Goal: Information Seeking & Learning: Learn about a topic

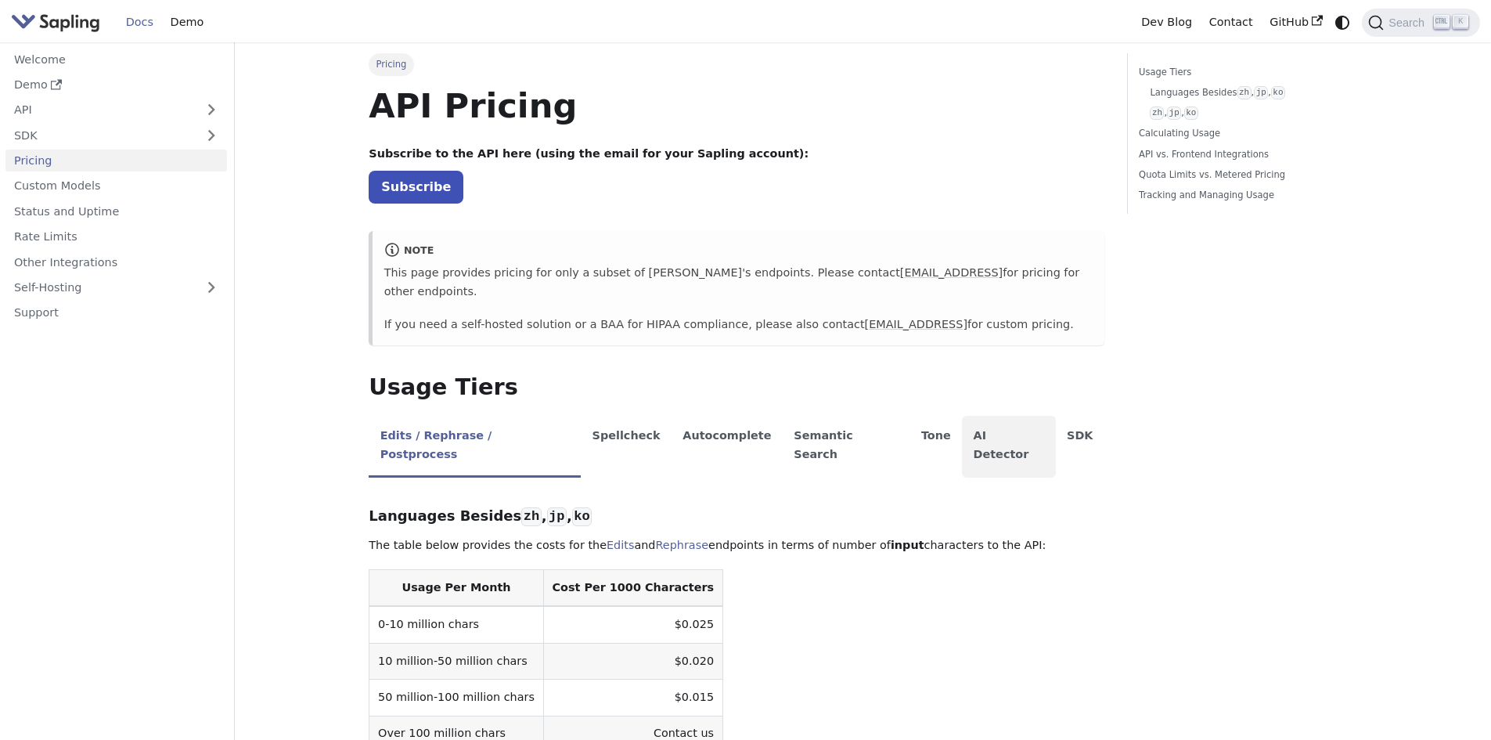
click at [962, 416] on li "AI Detector" at bounding box center [1009, 447] width 94 height 62
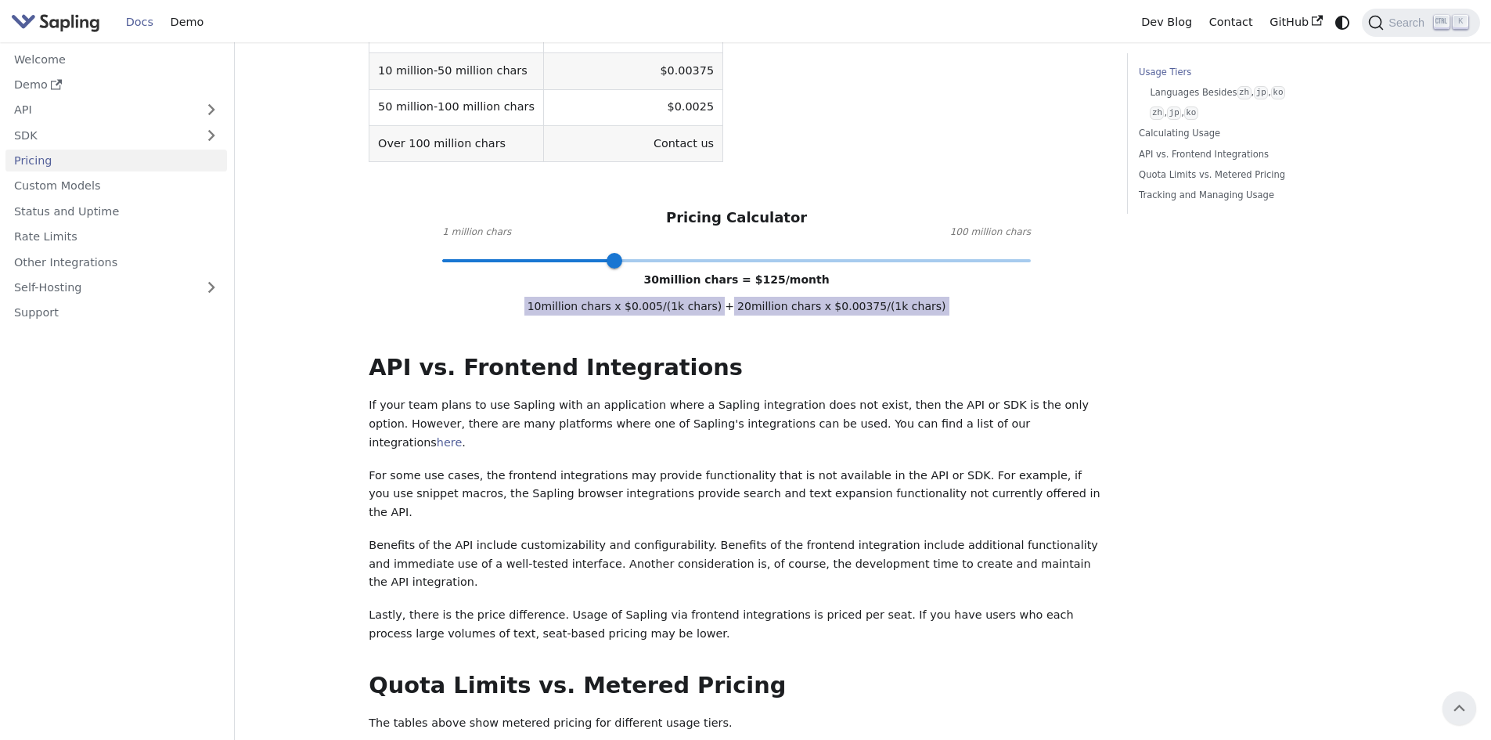
scroll to position [209, 0]
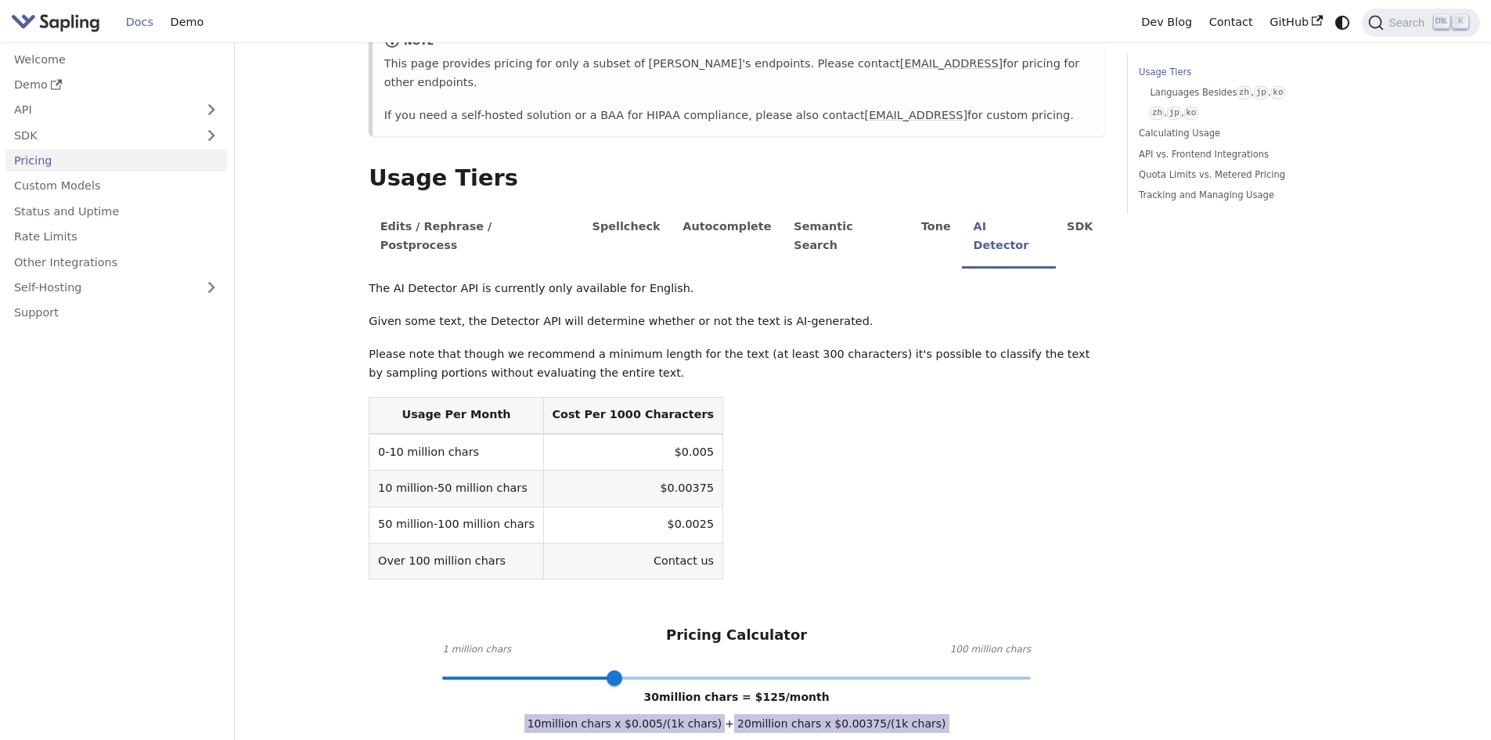
type input "1"
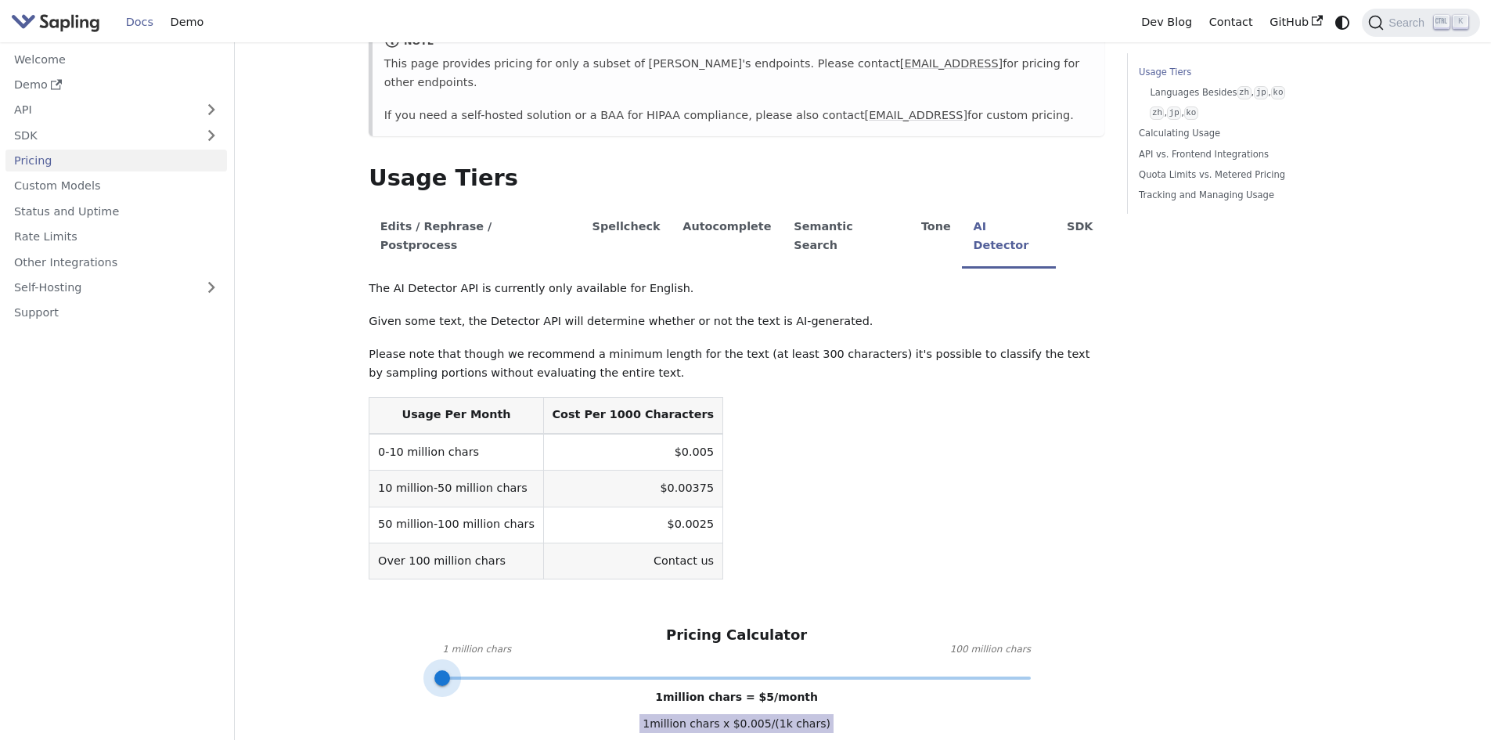
click at [445, 668] on span at bounding box center [736, 678] width 588 height 20
drag, startPoint x: 380, startPoint y: 415, endPoint x: 466, endPoint y: 420, distance: 85.5
click at [466, 434] on td "0-10 million chars" at bounding box center [456, 452] width 174 height 37
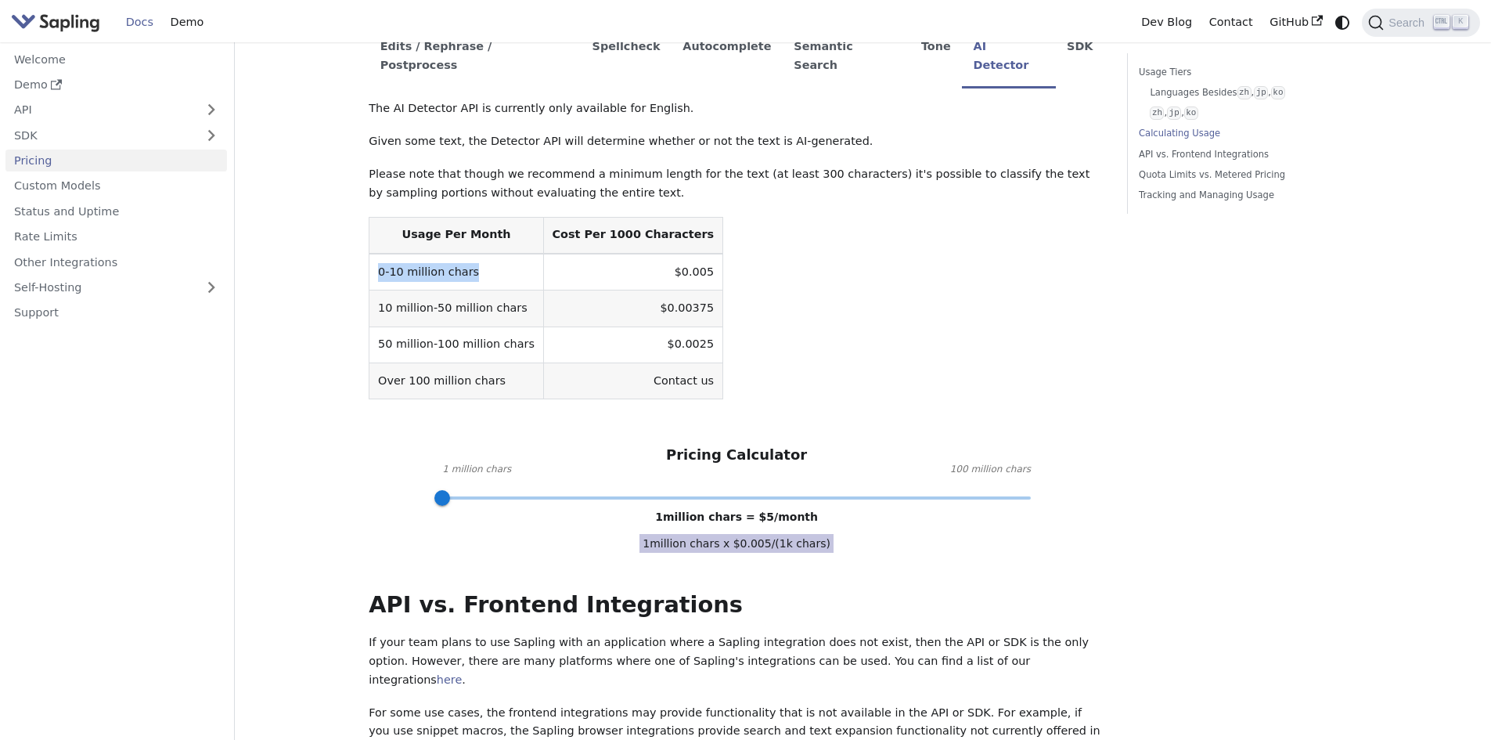
scroll to position [417, 0]
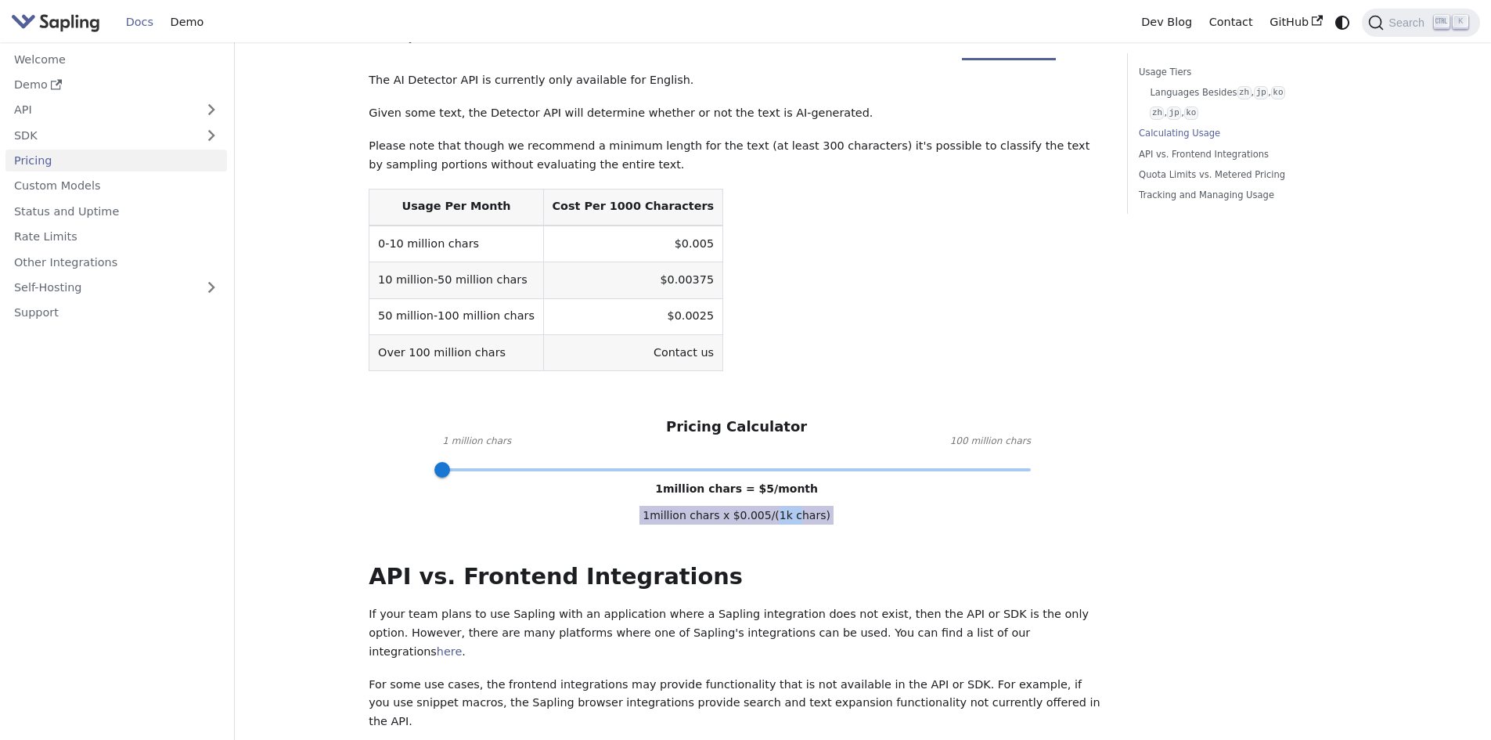
drag, startPoint x: 776, startPoint y: 480, endPoint x: 795, endPoint y: 480, distance: 18.8
click at [794, 506] on span "1 million chars x $ 0.005 /(1k chars)" at bounding box center [736, 515] width 194 height 19
drag, startPoint x: 765, startPoint y: 479, endPoint x: 742, endPoint y: 479, distance: 22.7
click at [743, 506] on span "1 million chars x $ 0.005 /(1k chars)" at bounding box center [736, 515] width 194 height 19
drag, startPoint x: 673, startPoint y: 459, endPoint x: 723, endPoint y: 455, distance: 50.2
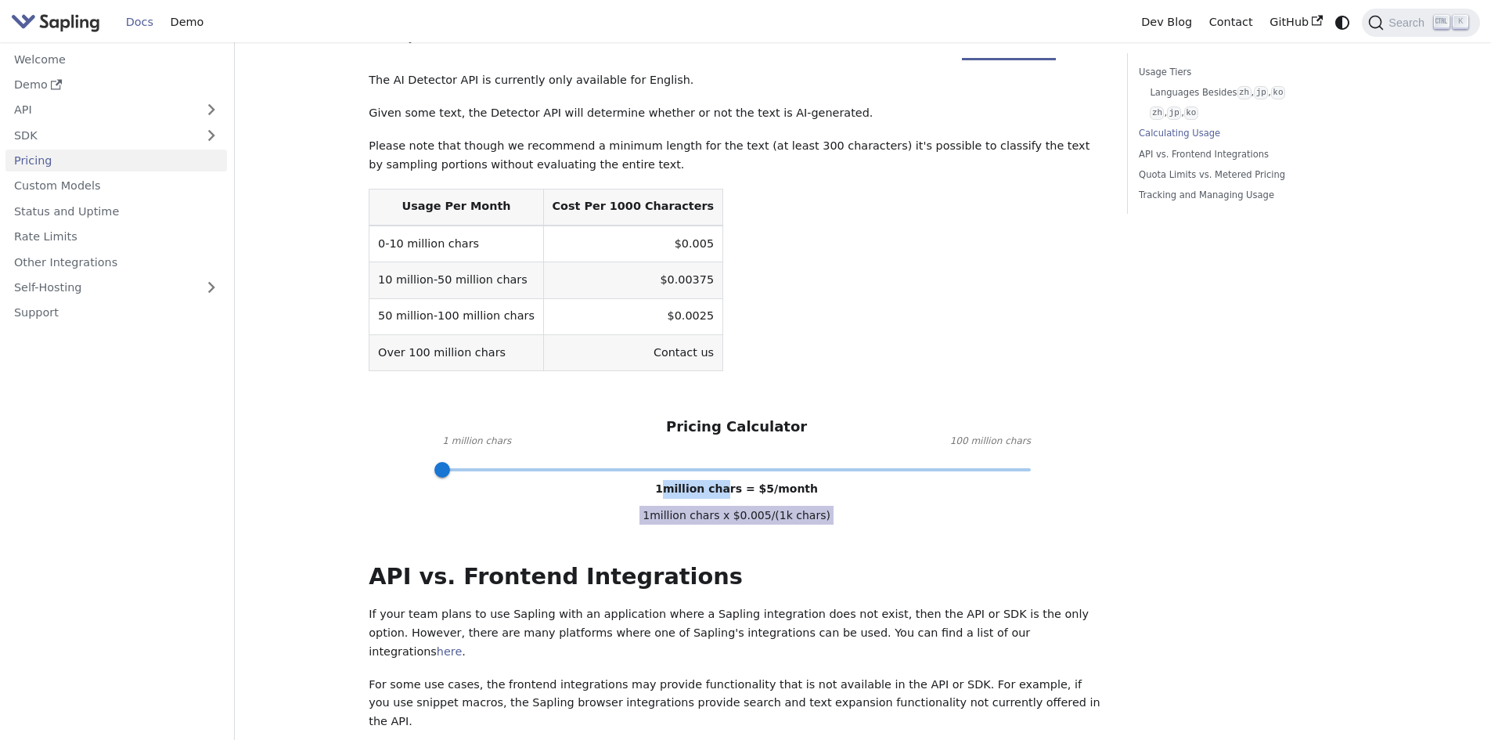
click at [723, 480] on div "1 million chars = $ 5 /month" at bounding box center [736, 489] width 163 height 19
drag, startPoint x: 757, startPoint y: 454, endPoint x: 801, endPoint y: 456, distance: 44.7
click at [801, 482] on span "1 million chars = $ 5 /month" at bounding box center [736, 488] width 163 height 13
click at [706, 506] on span "1 million chars x $ 0.005 /(1k chars)" at bounding box center [736, 515] width 194 height 19
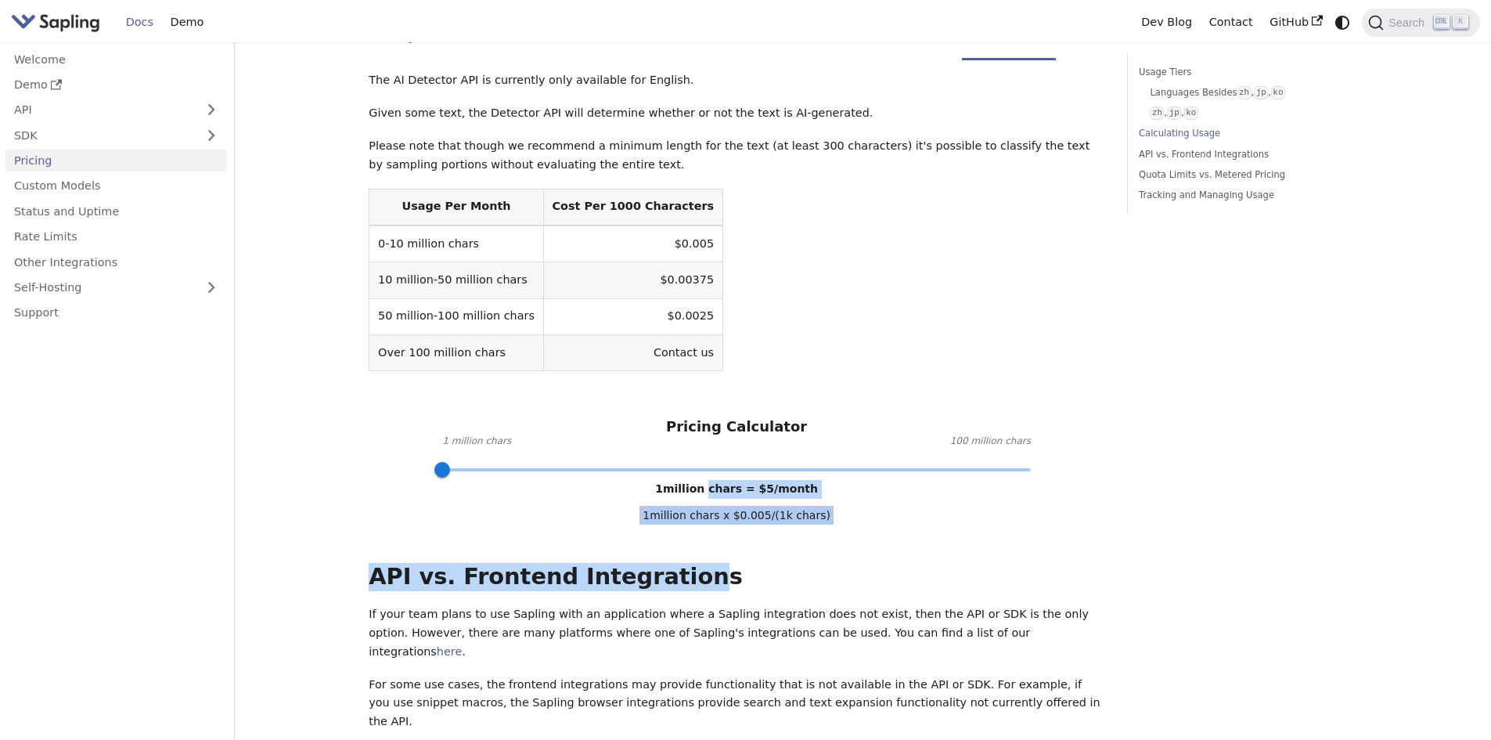
drag, startPoint x: 668, startPoint y: 451, endPoint x: 711, endPoint y: 455, distance: 42.4
click at [711, 455] on div "API Pricing Subscribe to the API here (using the email for your Sapling account…" at bounding box center [737, 516] width 736 height 1699
click at [711, 482] on span "1 million chars = $ 5 /month" at bounding box center [736, 488] width 163 height 13
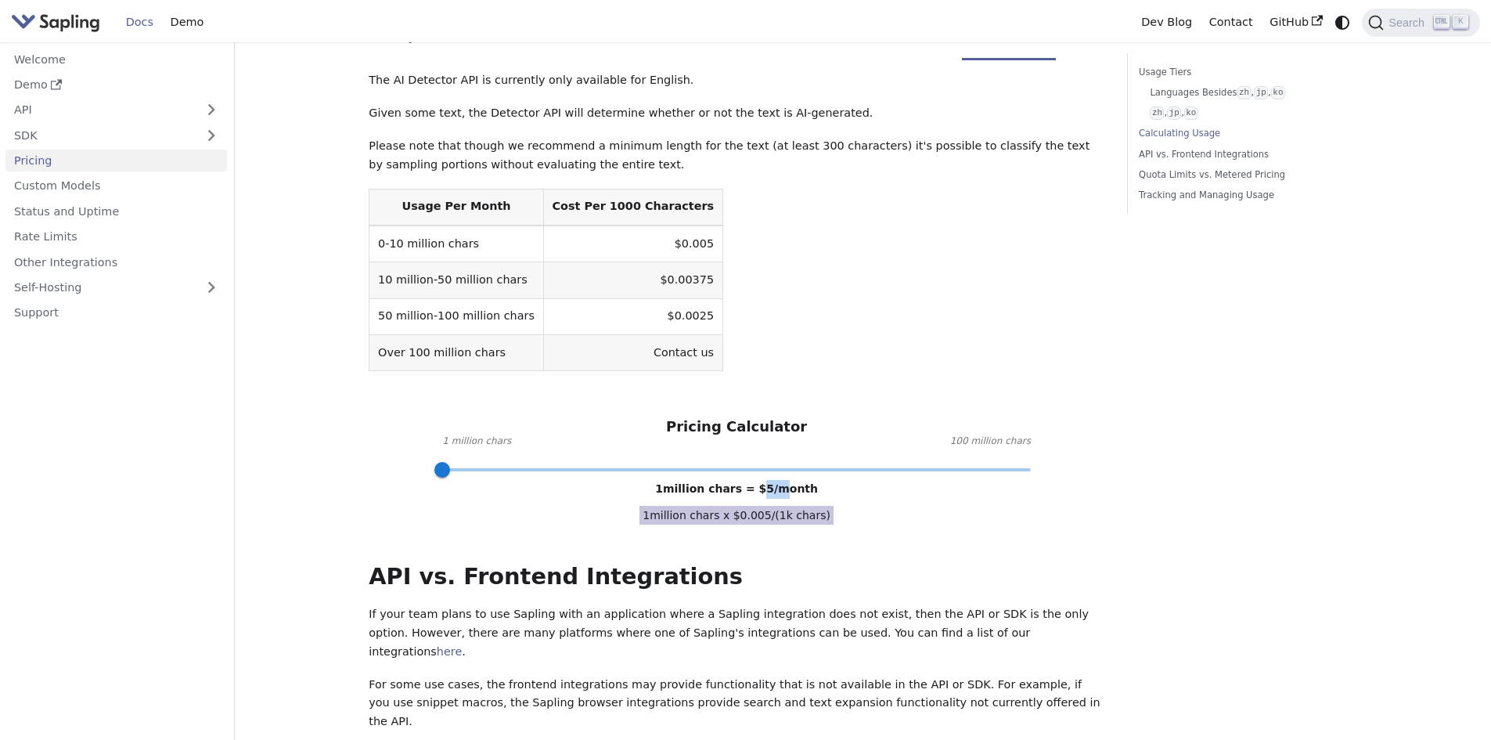
drag, startPoint x: 757, startPoint y: 455, endPoint x: 776, endPoint y: 455, distance: 18.8
click at [776, 482] on span "1 million chars = $ 5 /month" at bounding box center [736, 488] width 163 height 13
click at [858, 342] on div "The AI Detector API is currently only available for English. Given some text, t…" at bounding box center [737, 270] width 736 height 398
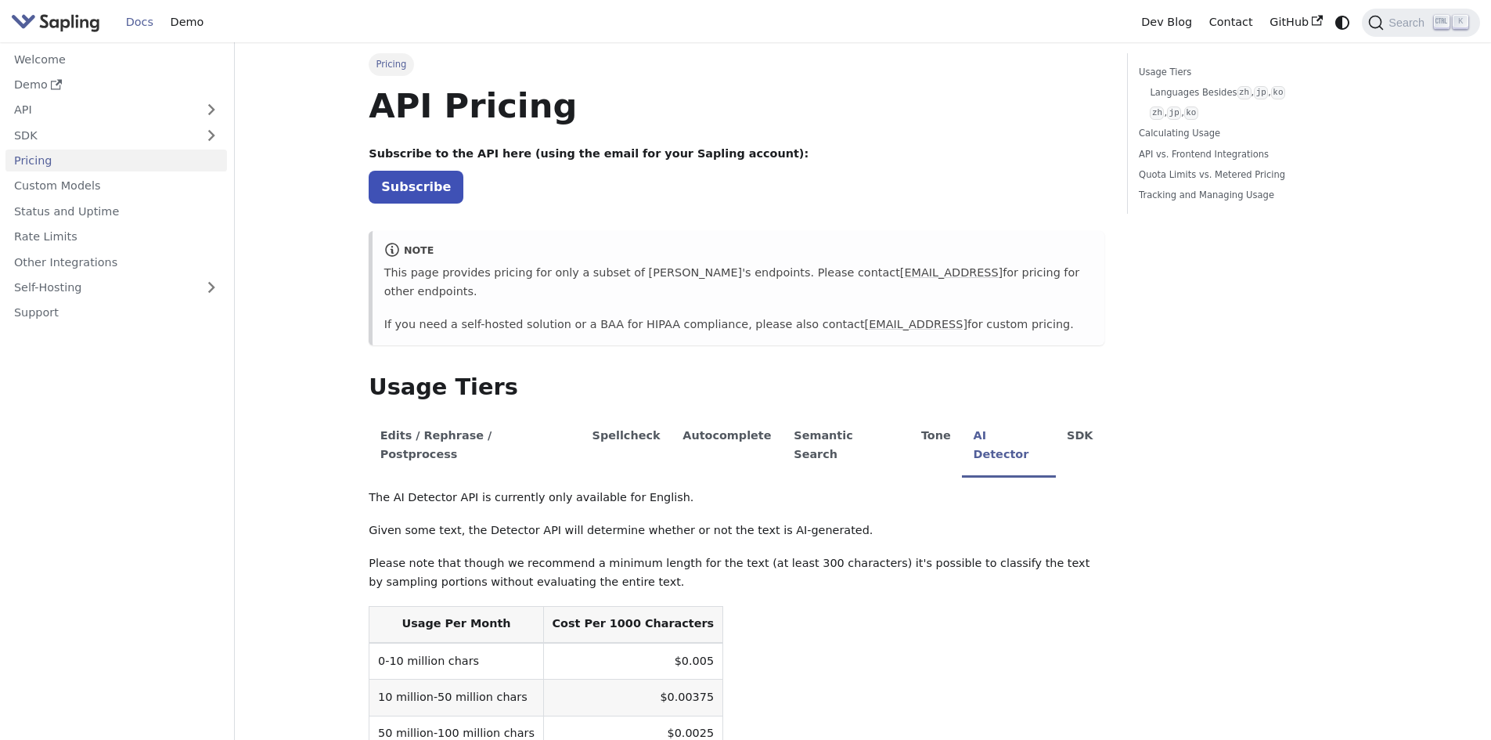
click at [78, 27] on img "Main" at bounding box center [55, 22] width 89 height 23
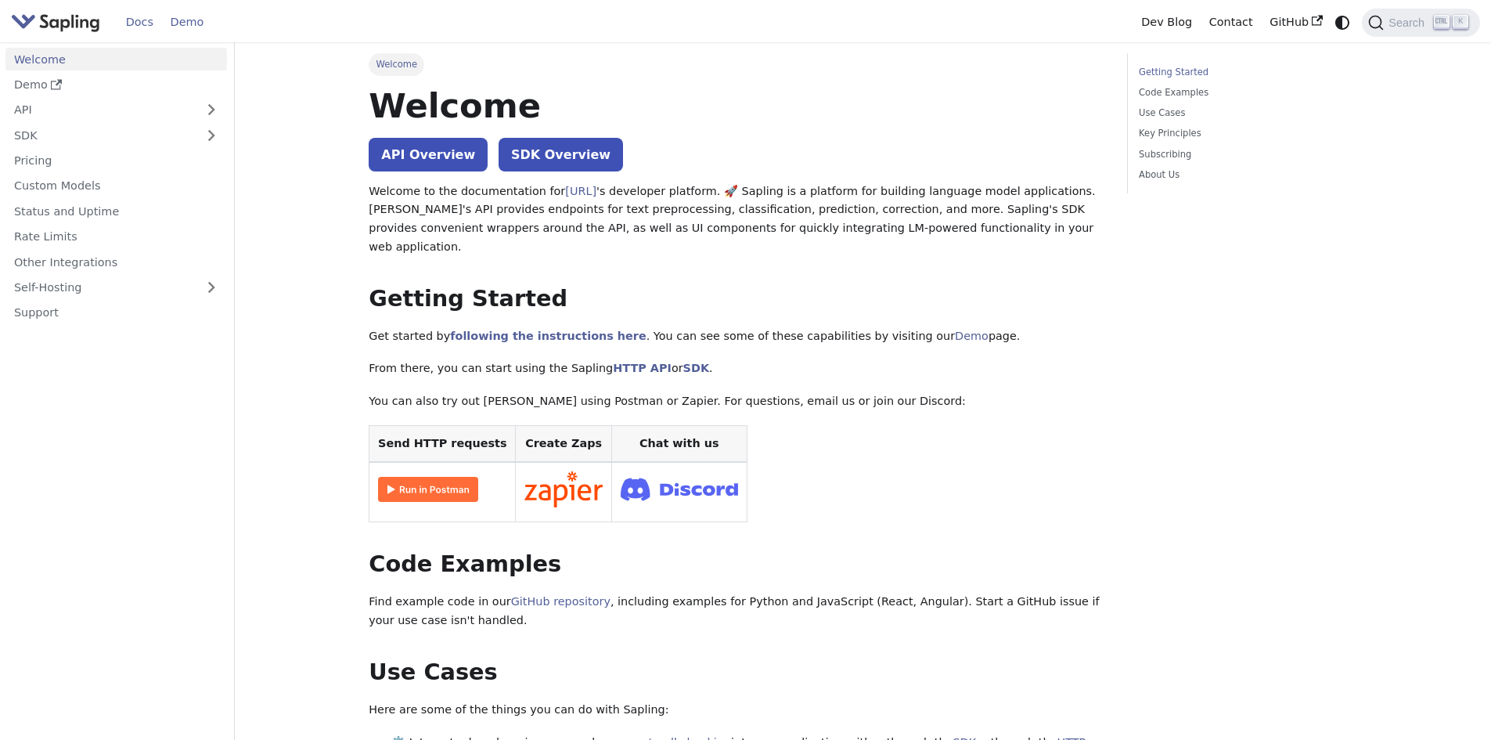
click at [171, 20] on link "Demo" at bounding box center [187, 22] width 50 height 24
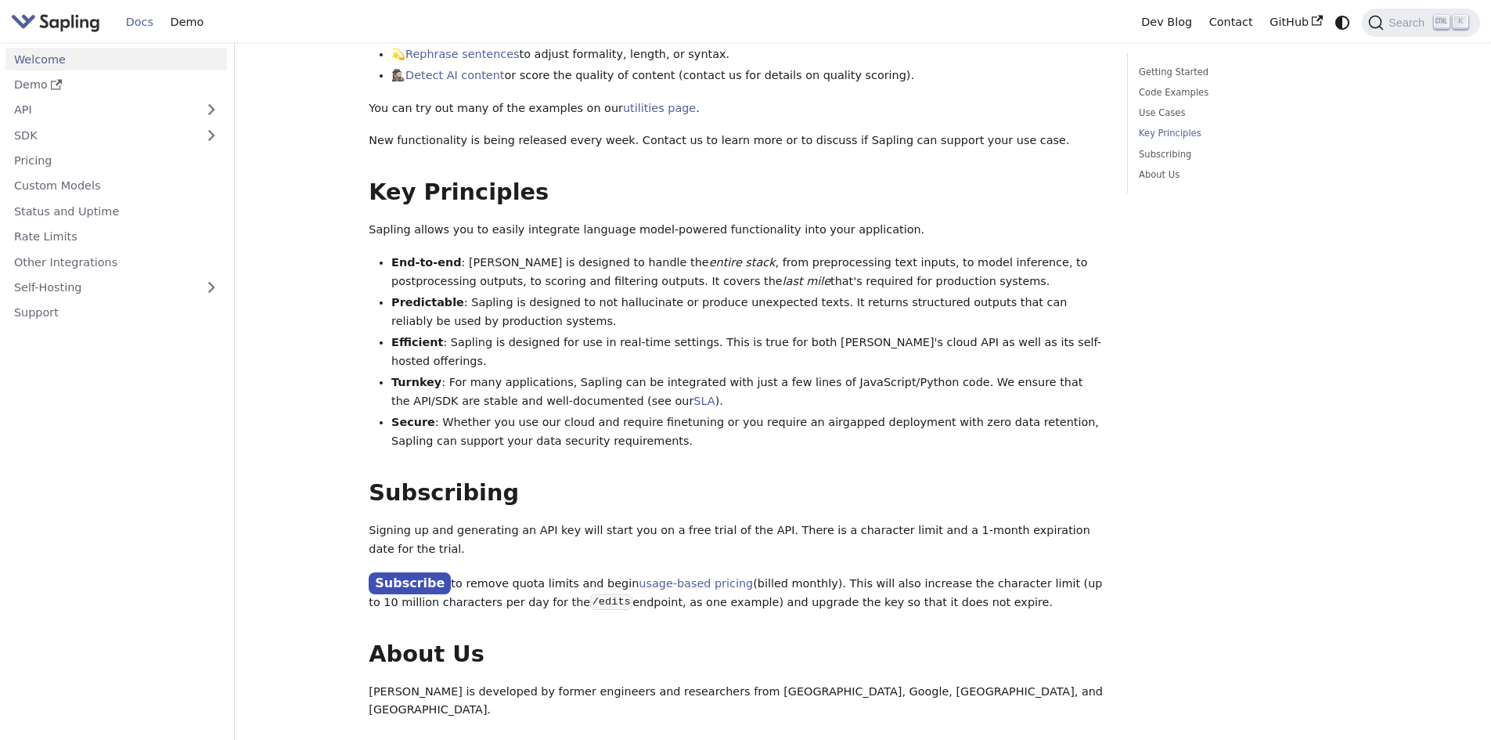
scroll to position [1067, 0]
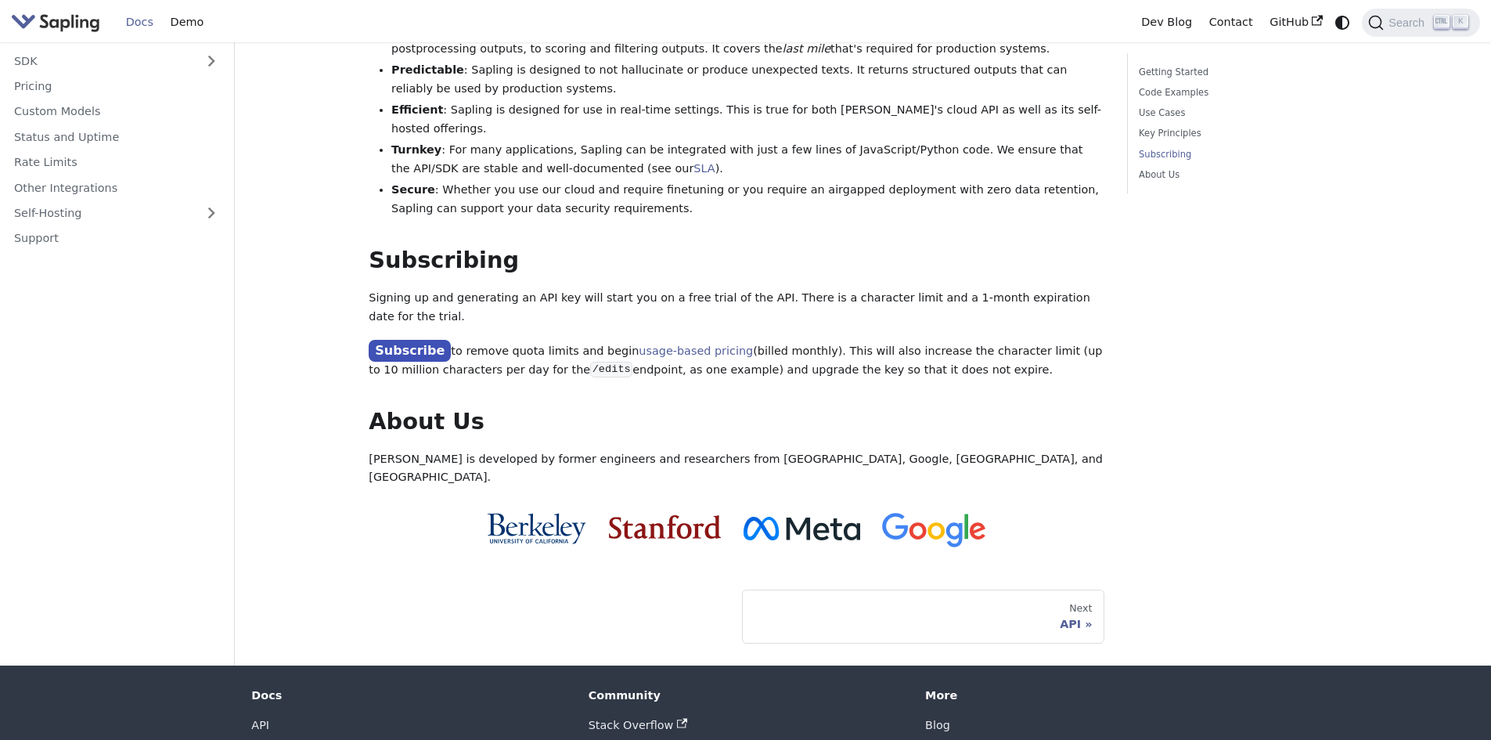
drag, startPoint x: 543, startPoint y: 391, endPoint x: 601, endPoint y: 393, distance: 58.0
click at [561, 450] on p "[PERSON_NAME] is developed by former engineers and researchers from [GEOGRAPHIC…" at bounding box center [737, 469] width 736 height 38
click at [629, 450] on p "[PERSON_NAME] is developed by former engineers and researchers from [GEOGRAPHIC…" at bounding box center [737, 469] width 736 height 38
click at [685, 450] on p "[PERSON_NAME] is developed by former engineers and researchers from [GEOGRAPHIC…" at bounding box center [737, 469] width 736 height 38
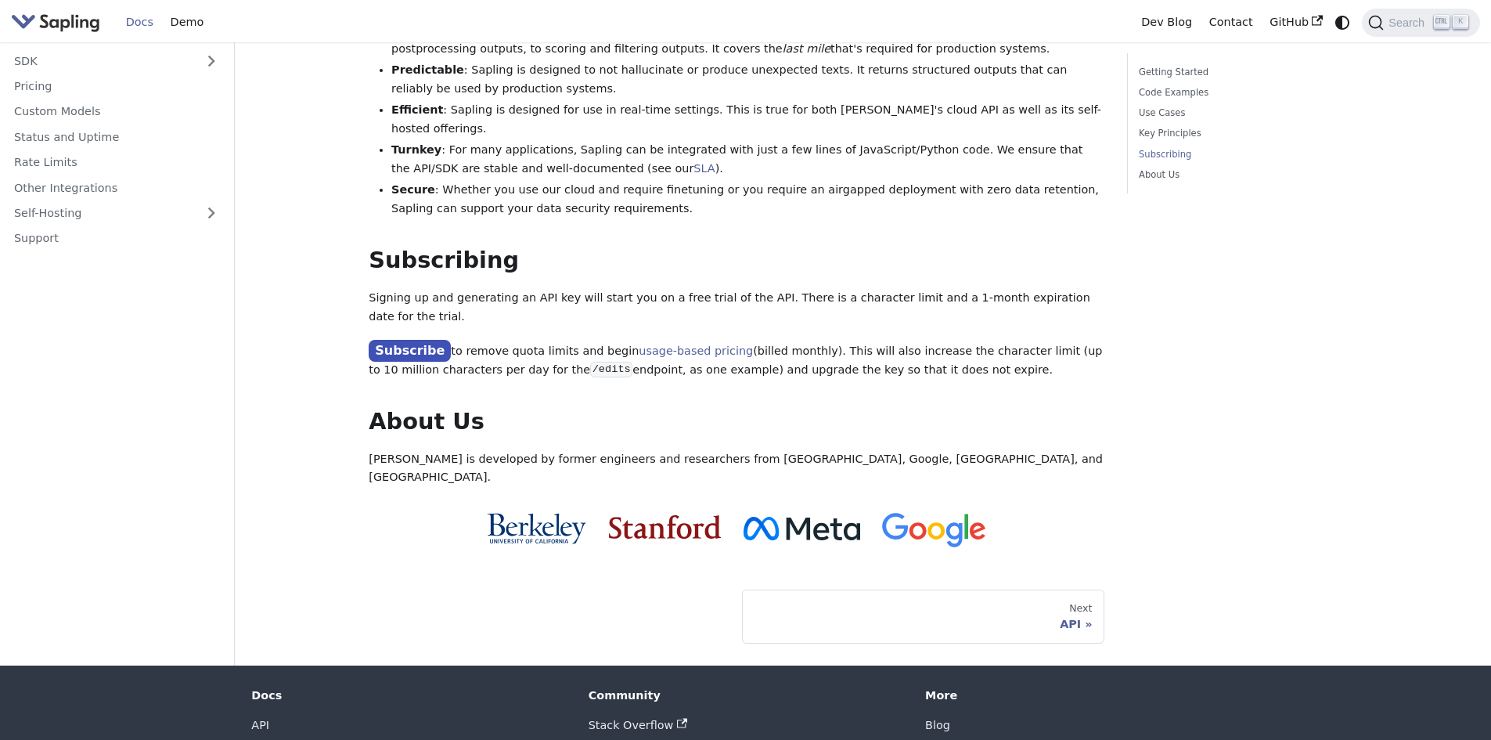
click at [847, 450] on p "[PERSON_NAME] is developed by former engineers and researchers from [GEOGRAPHIC…" at bounding box center [737, 469] width 736 height 38
drag, startPoint x: 970, startPoint y: 434, endPoint x: 962, endPoint y: 445, distance: 13.3
click at [972, 513] on img at bounding box center [934, 530] width 104 height 35
click at [510, 513] on img at bounding box center [536, 528] width 99 height 31
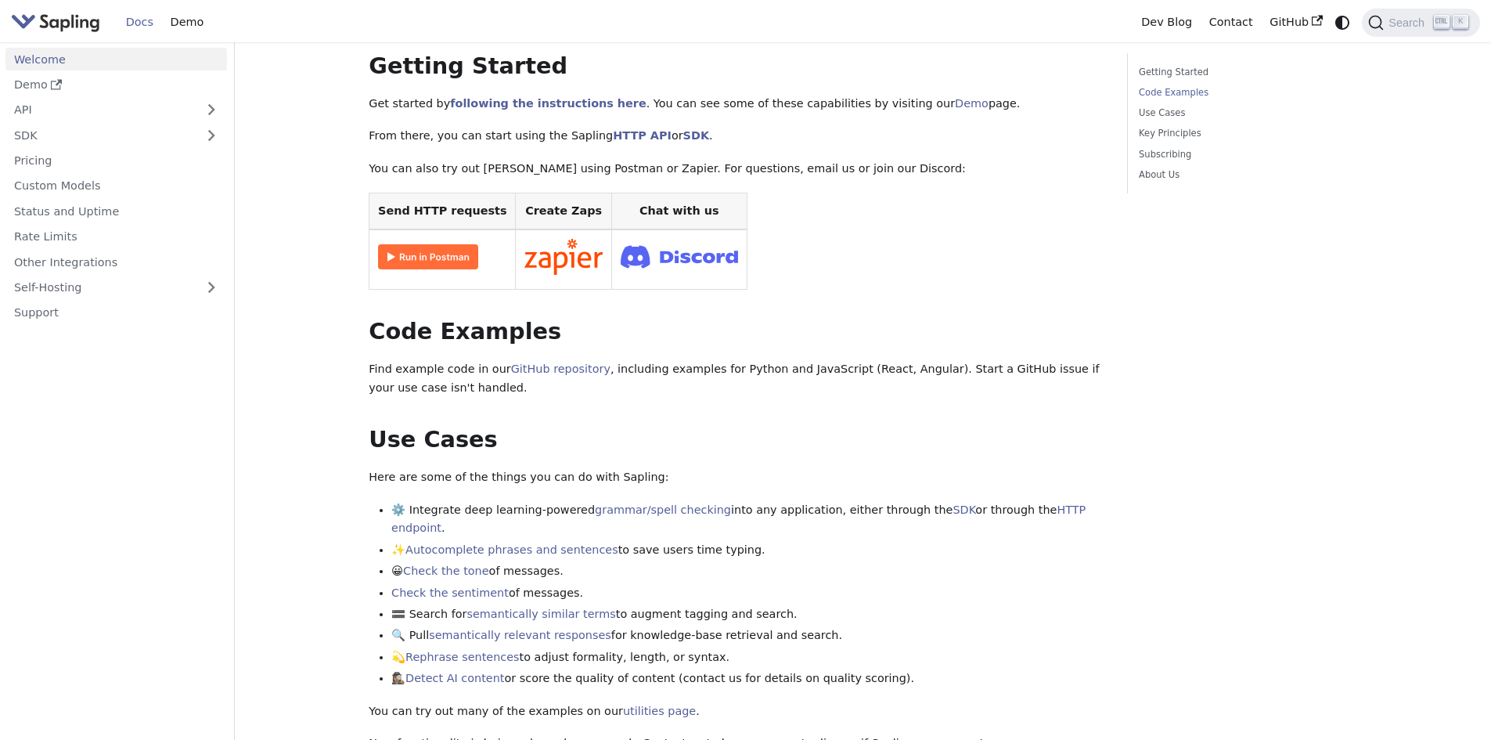
scroll to position [0, 0]
